Goal: Task Accomplishment & Management: Use online tool/utility

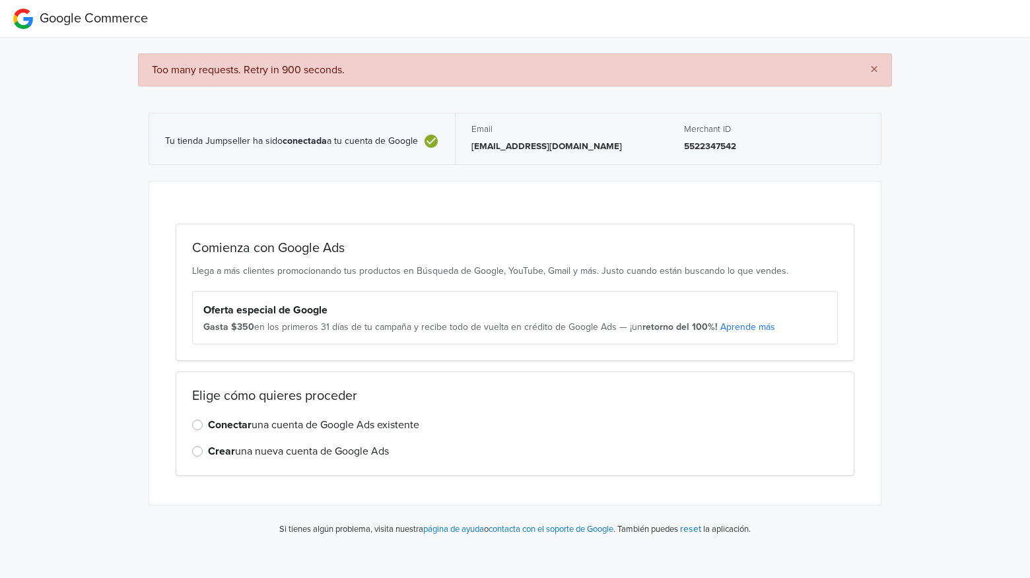
click at [274, 423] on label "Conectar una cuenta de Google Ads existente" at bounding box center [313, 425] width 211 height 16
click at [0, 0] on input "Conectar una cuenta de Google Ads existente" at bounding box center [0, 0] width 0 height 0
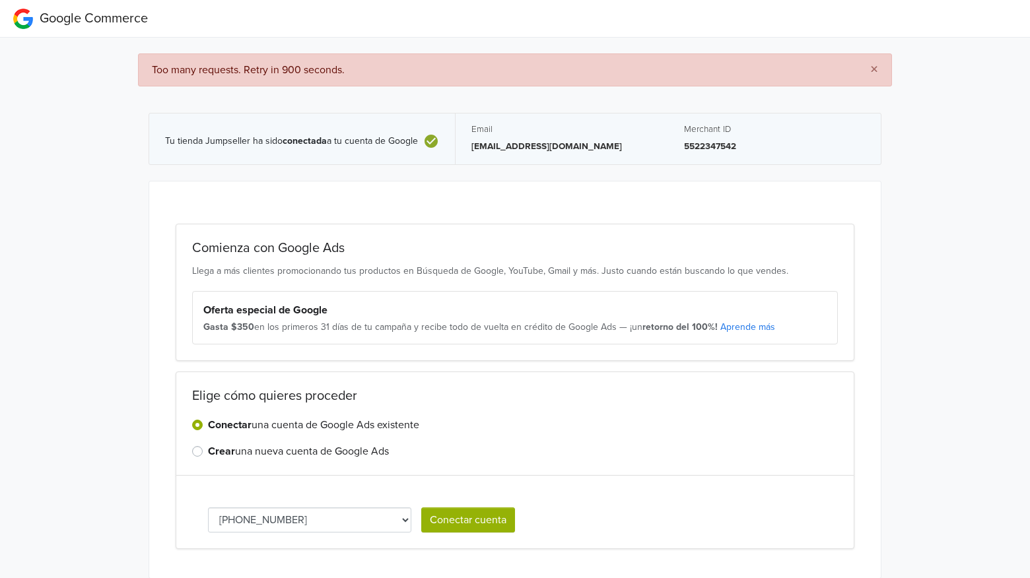
scroll to position [38, 0]
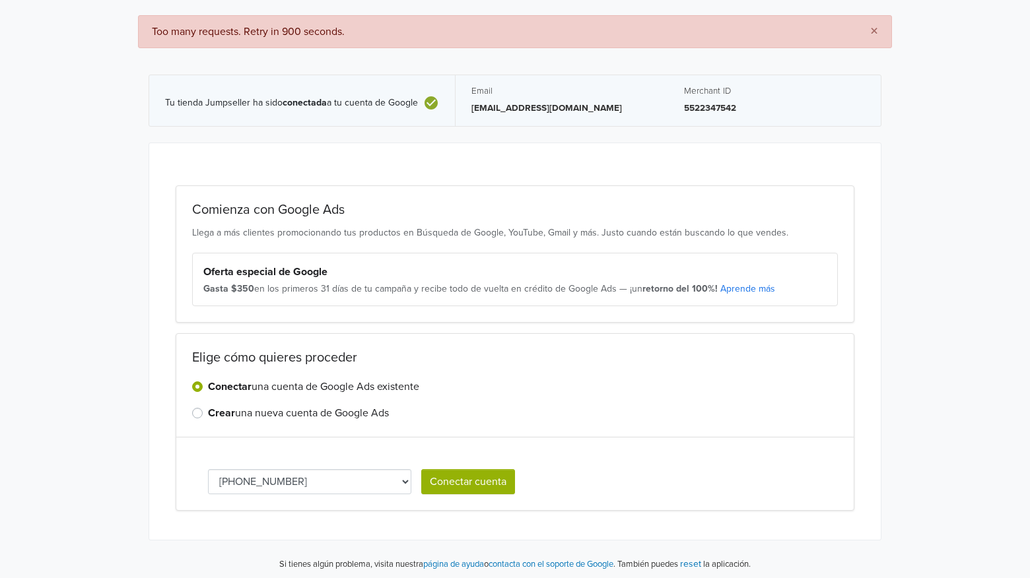
click at [376, 479] on select "549-560-1076 347-181-8925" at bounding box center [309, 481] width 203 height 25
click at [208, 469] on select "549-560-1076 347-181-8925" at bounding box center [309, 481] width 203 height 25
click at [291, 473] on select "549-560-1076 347-181-8925" at bounding box center [309, 481] width 203 height 25
select select "3471818925"
click at [473, 482] on button "Conectar cuenta" at bounding box center [468, 481] width 94 height 25
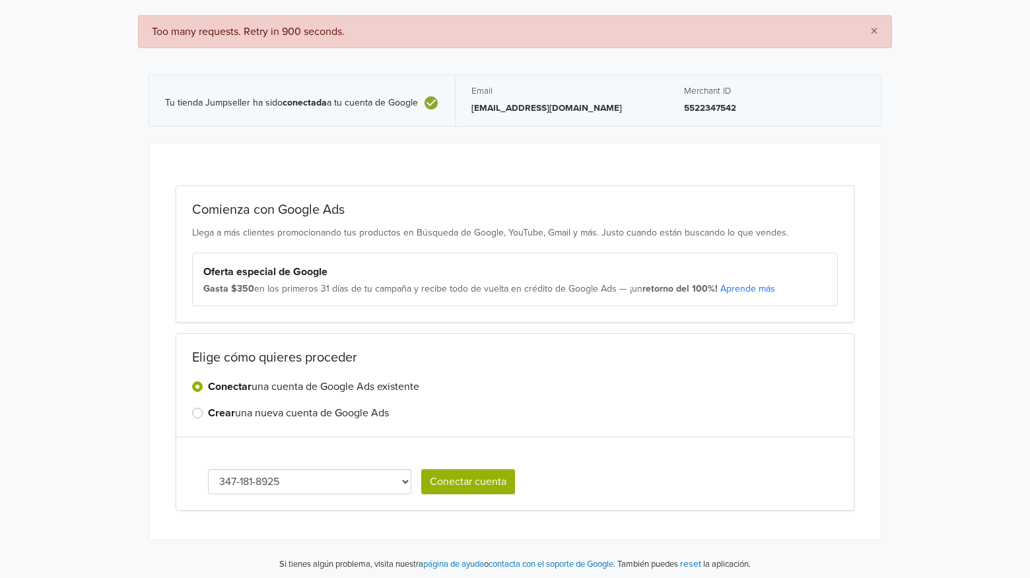
select select "3471818925"
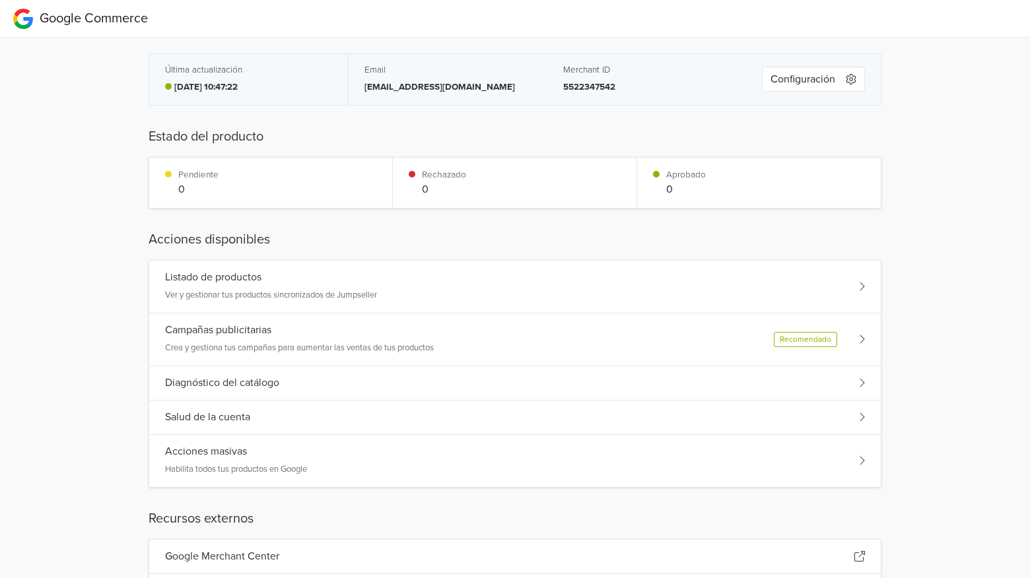
scroll to position [1, 0]
click at [288, 345] on p "Crea y gestiona tus campañas para aumentar las ventas de tus productos" at bounding box center [299, 347] width 269 height 13
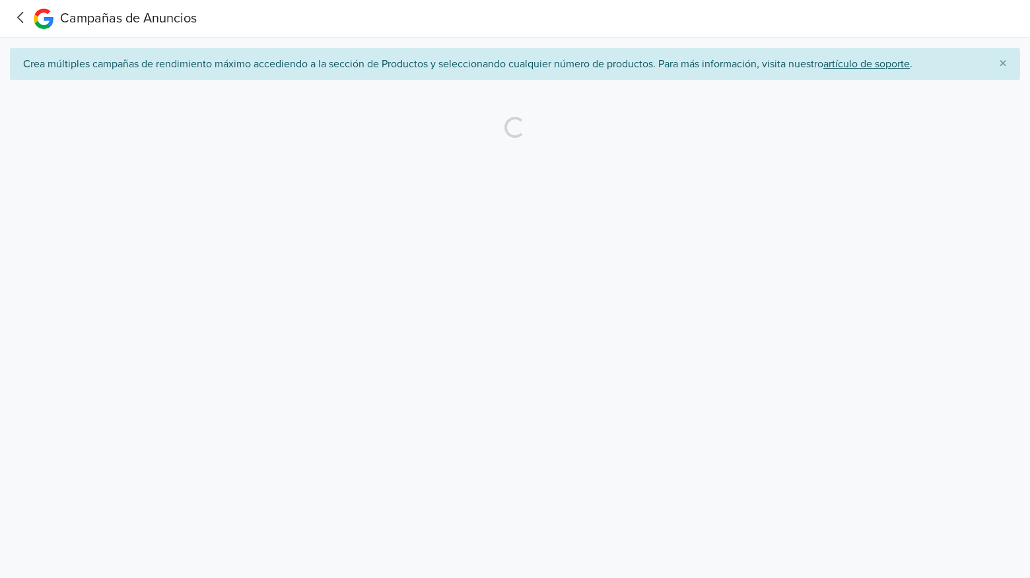
scroll to position [0, 0]
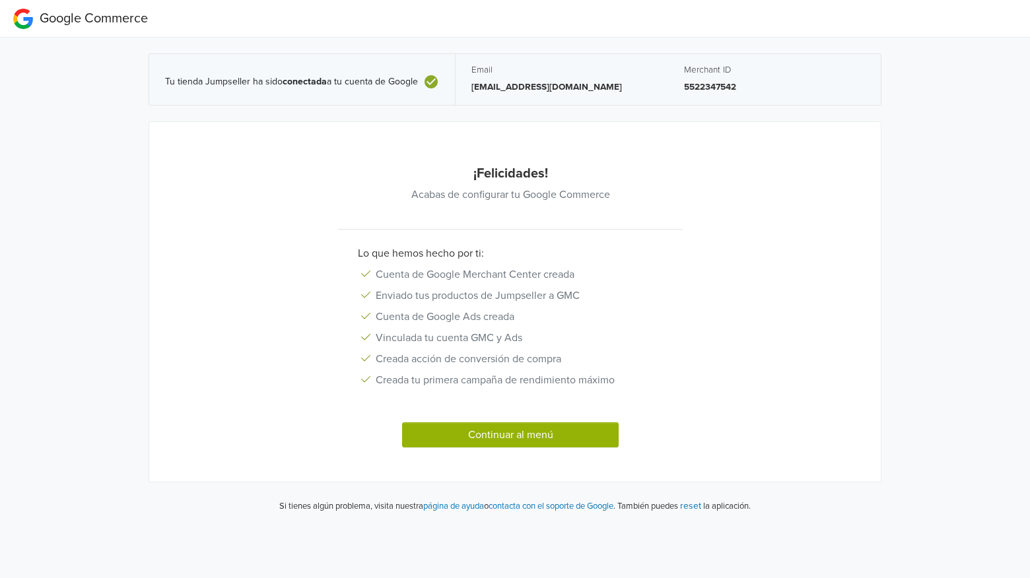
click at [492, 435] on button "Continuar al menú" at bounding box center [510, 435] width 217 height 25
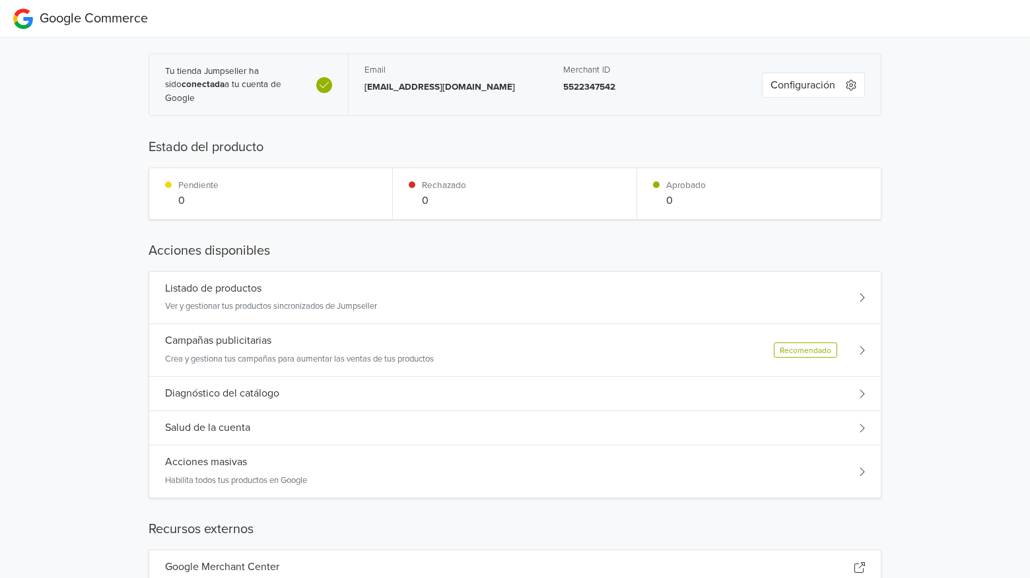
click at [805, 91] on button "Configuración" at bounding box center [813, 85] width 103 height 25
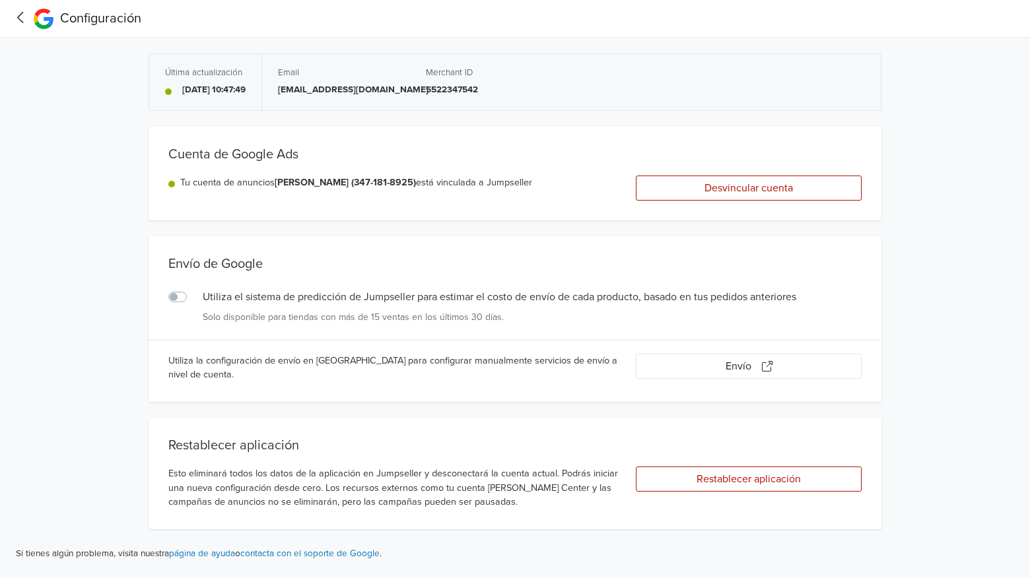
click at [192, 289] on label "Utiliza el sistema de predicción de Jumpseller para estimar el costo de envío d…" at bounding box center [192, 289] width 0 height 0
click at [0, 0] on input "Utiliza el sistema de predicción de Jumpseller para estimar el costo de envío d…" at bounding box center [0, 0] width 0 height 0
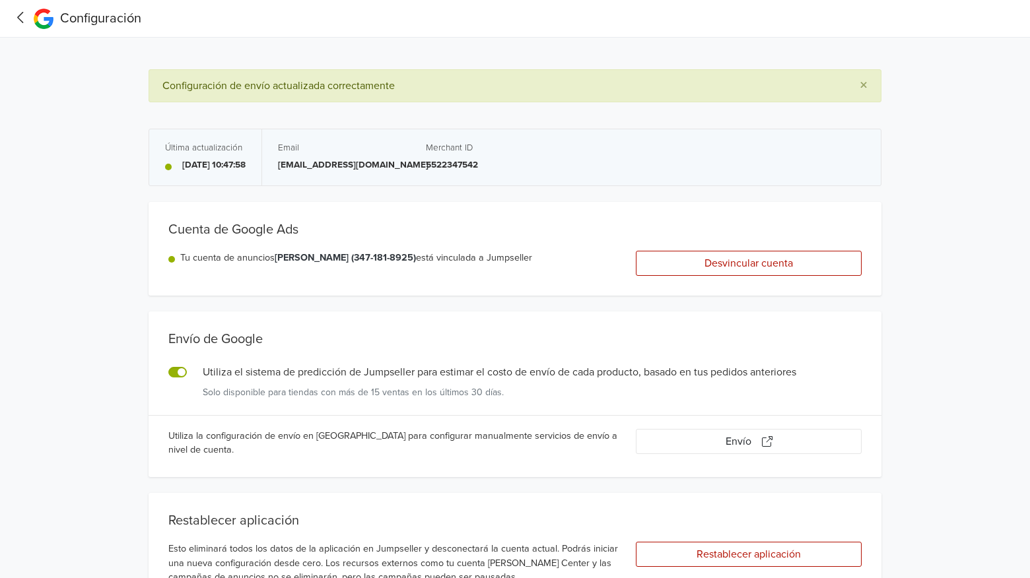
click at [18, 17] on icon at bounding box center [21, 17] width 20 height 17
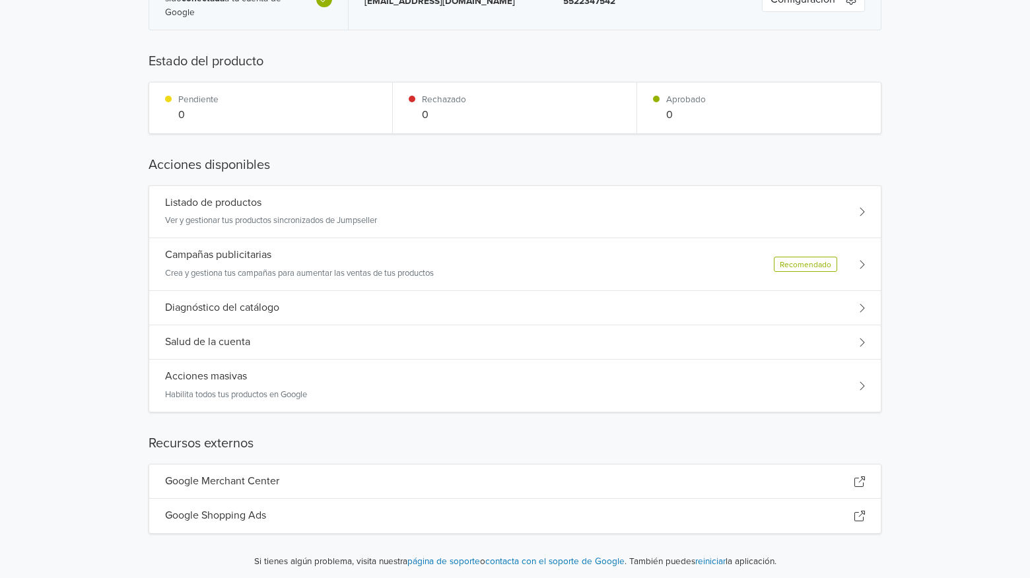
scroll to position [88, 0]
click at [235, 392] on p "Habilita todos tus productos en Google" at bounding box center [236, 393] width 142 height 13
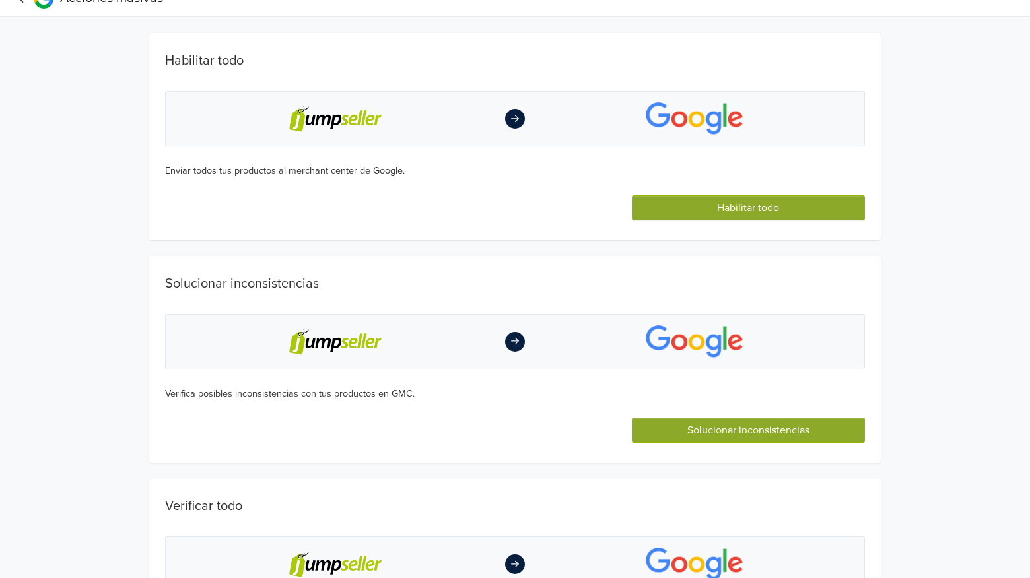
scroll to position [0, 0]
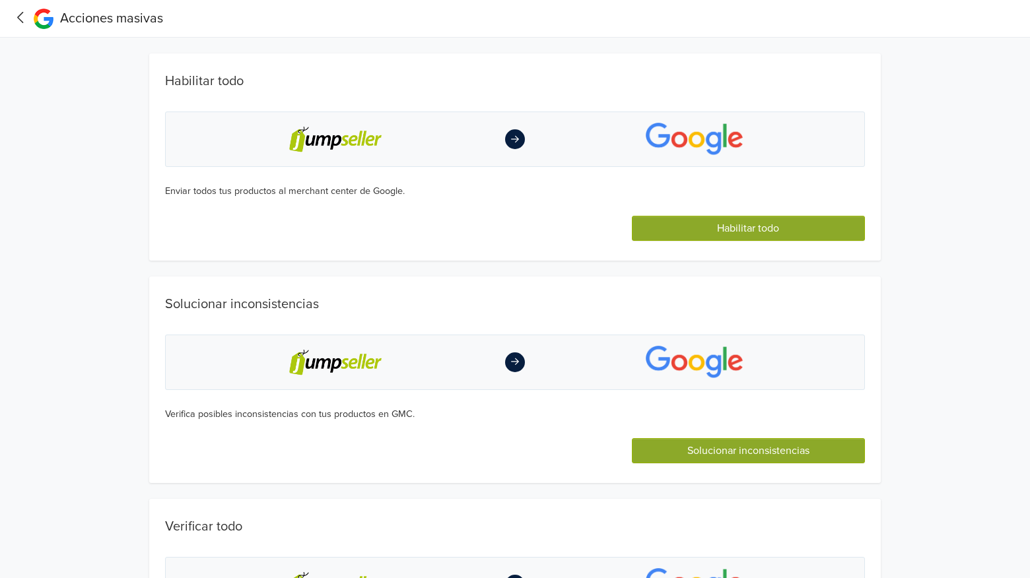
click at [700, 235] on button "Habilitar todo" at bounding box center [748, 228] width 233 height 25
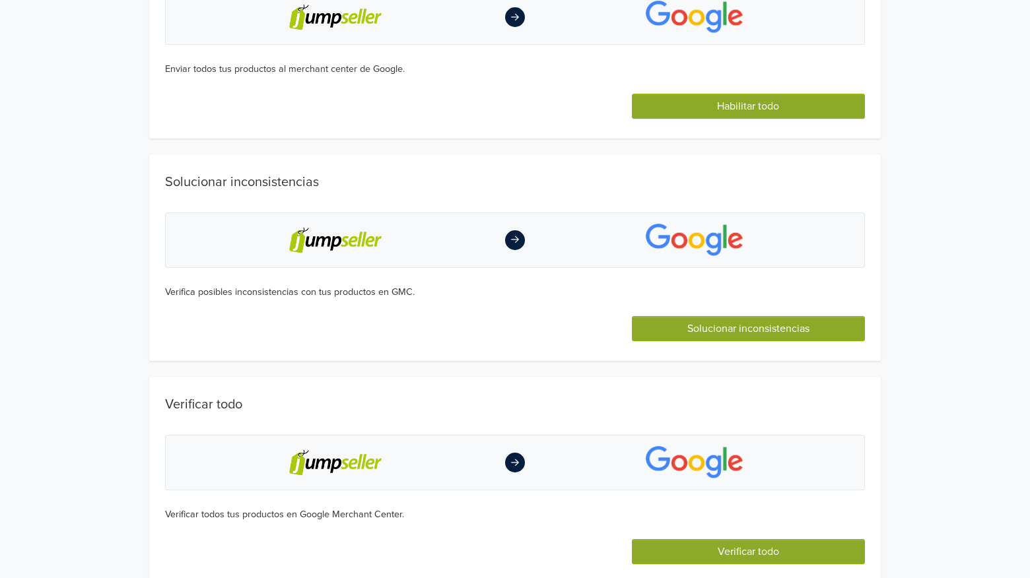
scroll to position [183, 0]
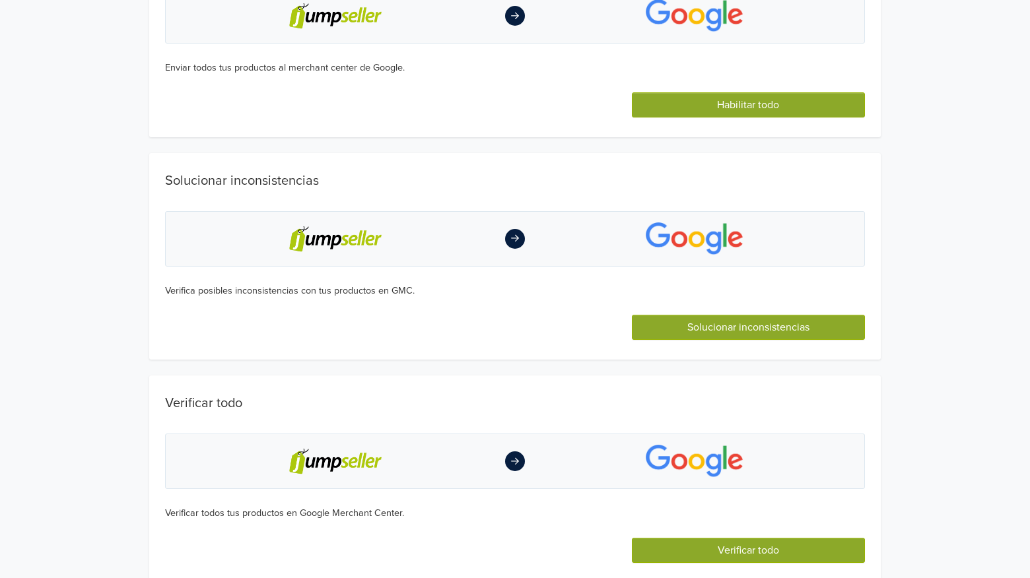
click at [753, 557] on button "Verificar todo" at bounding box center [748, 550] width 233 height 25
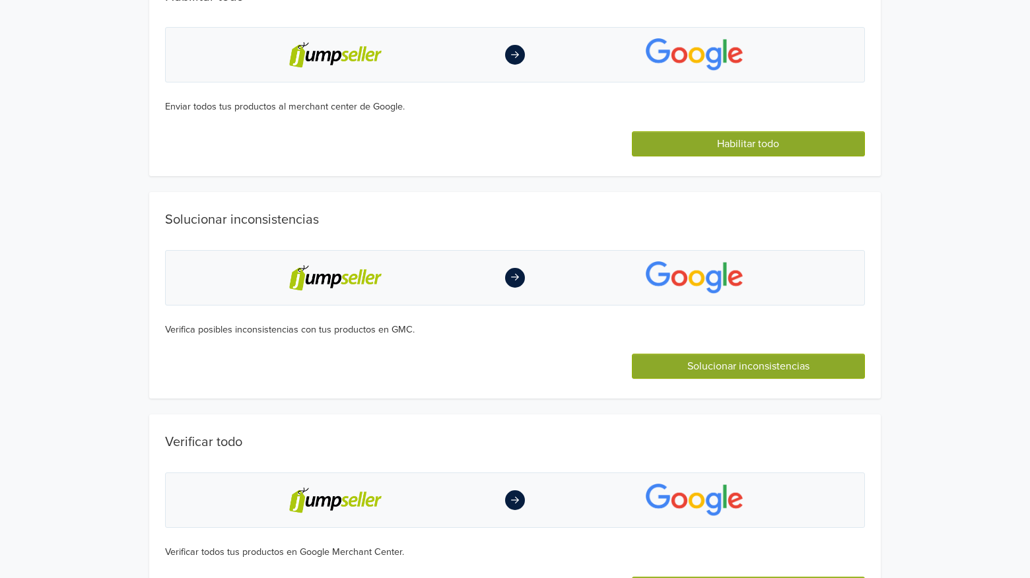
scroll to position [0, 0]
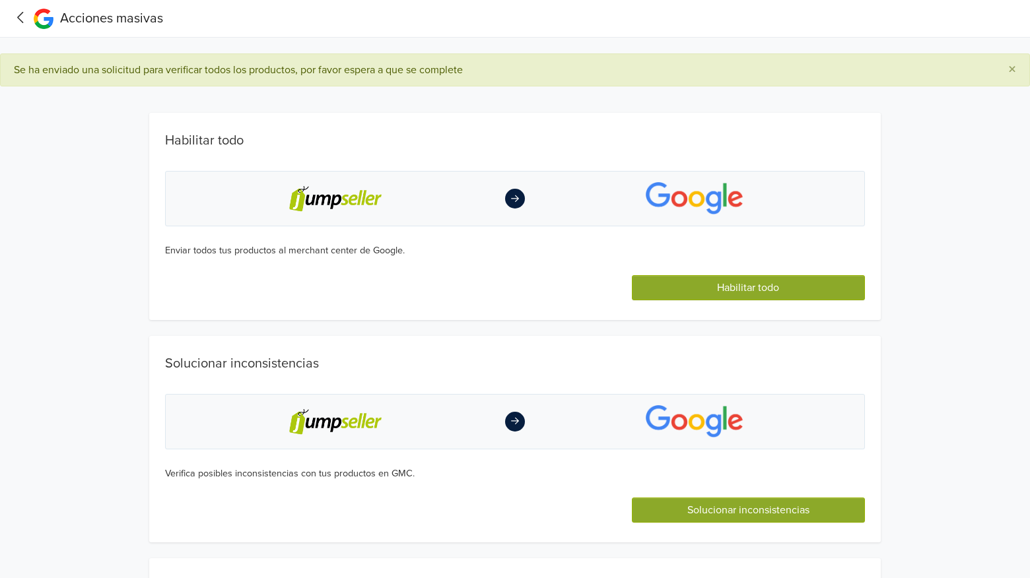
click at [18, 10] on icon at bounding box center [21, 17] width 20 height 17
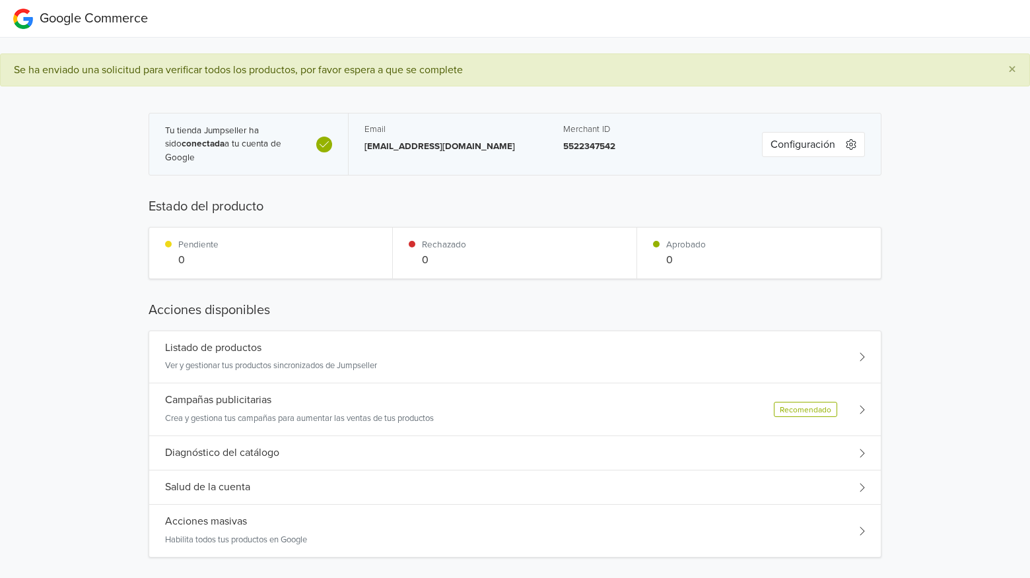
click at [298, 449] on div "Diagnóstico del catálogo" at bounding box center [515, 453] width 732 height 34
